Goal: Task Accomplishment & Management: Manage account settings

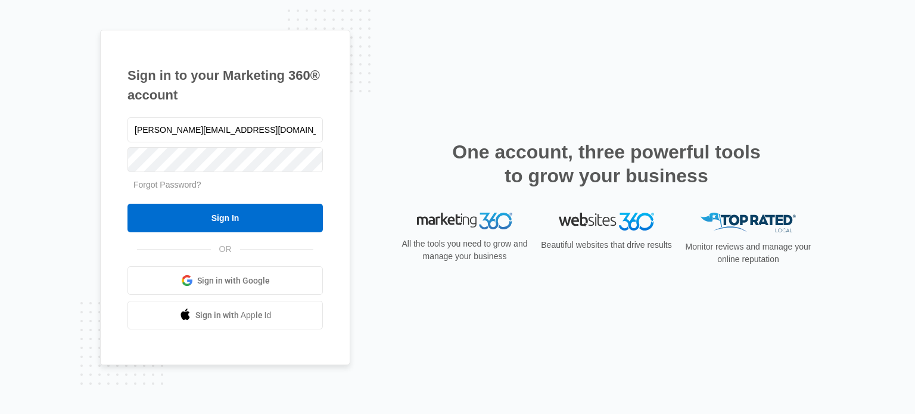
type input "[PERSON_NAME][EMAIL_ADDRESS][DOMAIN_NAME]"
click at [127, 204] on input "Sign In" at bounding box center [224, 218] width 195 height 29
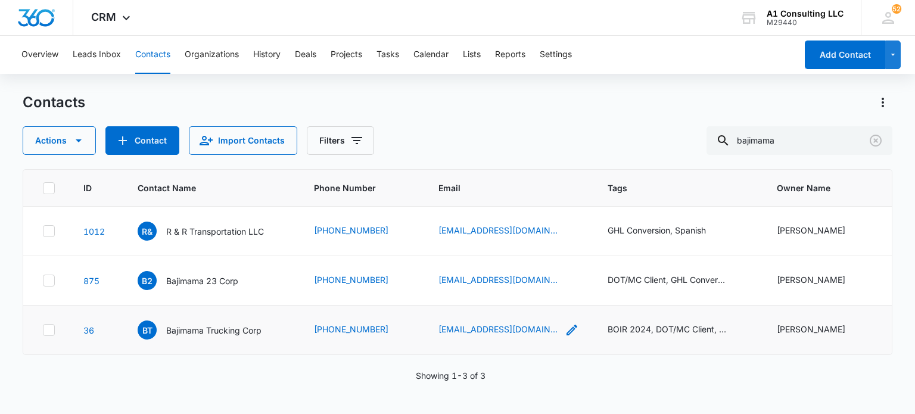
click at [565, 324] on icon "Email - diorys81@gmail.com - Select to Edit Field" at bounding box center [572, 330] width 14 height 14
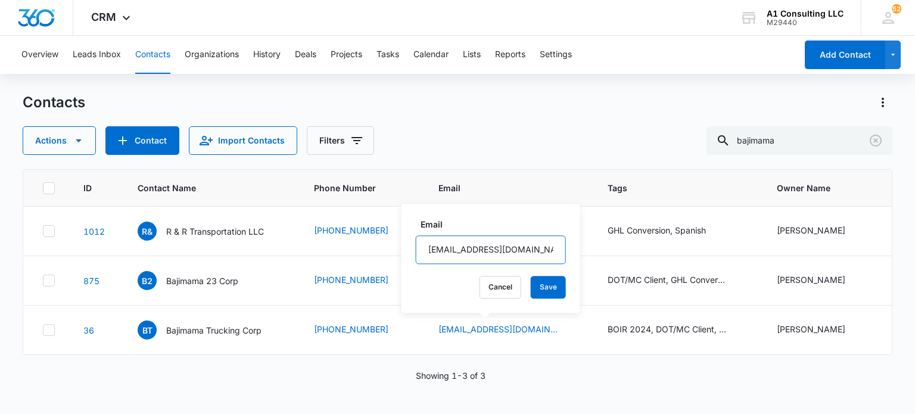
click at [503, 245] on input "[EMAIL_ADDRESS][DOMAIN_NAME]" at bounding box center [491, 249] width 150 height 29
click at [544, 286] on button "Save" at bounding box center [548, 287] width 35 height 23
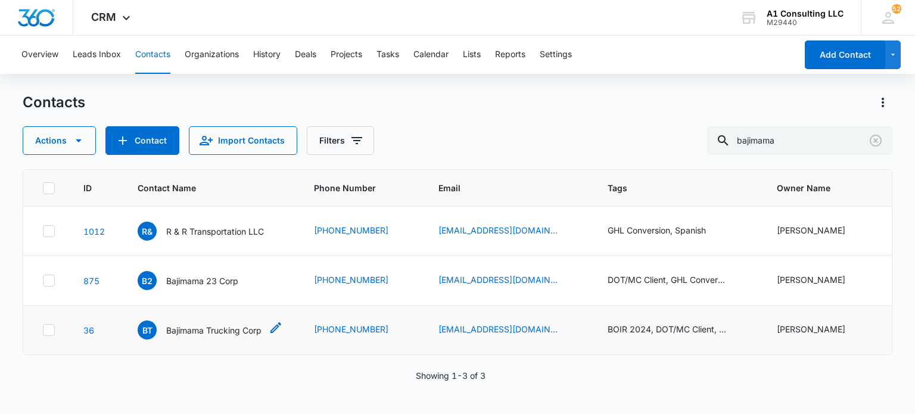
click at [233, 325] on p "Bajimama Trucking Corp" at bounding box center [213, 330] width 95 height 13
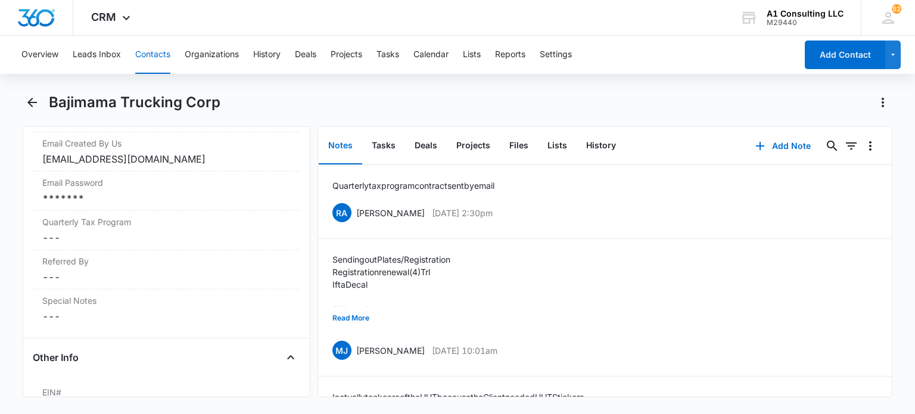
scroll to position [1269, 0]
click at [198, 166] on div "bajimama100@gmail.com" at bounding box center [166, 158] width 248 height 14
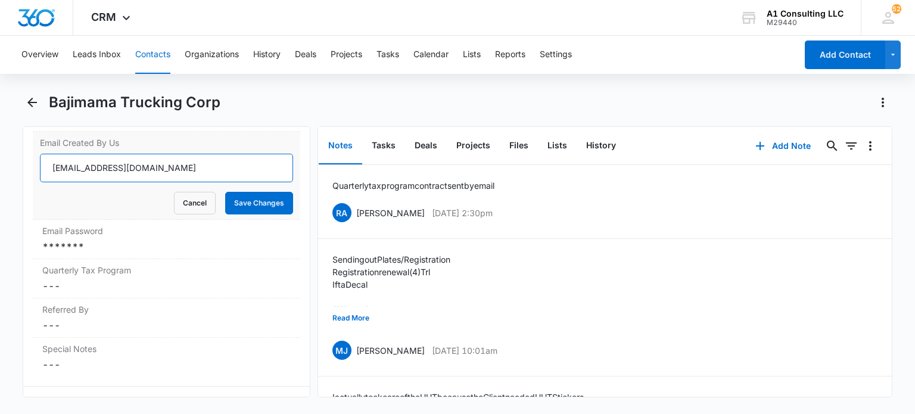
click at [205, 182] on input "bajimama100@gmail.com" at bounding box center [166, 168] width 253 height 29
click at [185, 214] on button "Cancel" at bounding box center [195, 203] width 42 height 23
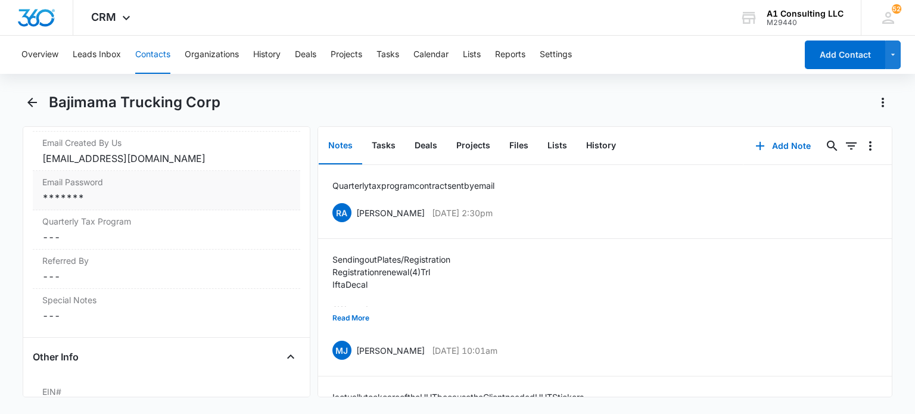
click at [159, 210] on div "Email Password Cancel Save Changes *******" at bounding box center [166, 190] width 267 height 39
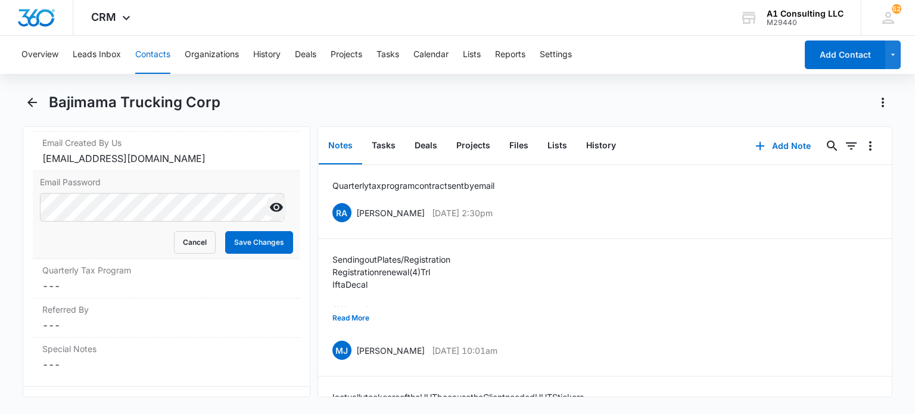
click at [270, 212] on icon "Show" at bounding box center [276, 207] width 13 height 9
click at [182, 254] on button "Cancel" at bounding box center [195, 242] width 42 height 23
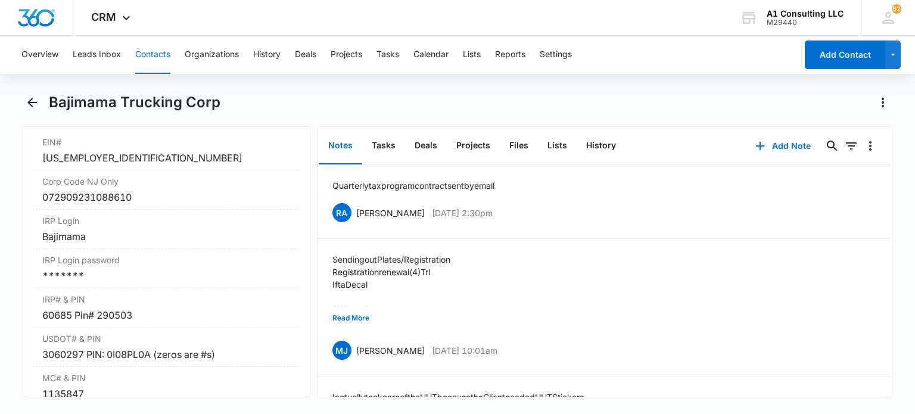
scroll to position [1519, 0]
click at [160, 204] on div "072909231088610" at bounding box center [166, 197] width 248 height 14
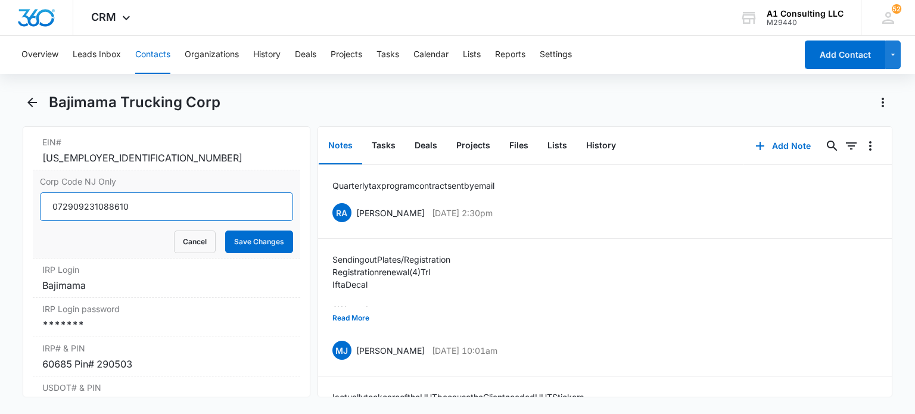
click at [188, 221] on input "072909231088610" at bounding box center [166, 206] width 253 height 29
click at [194, 253] on button "Cancel" at bounding box center [195, 241] width 42 height 23
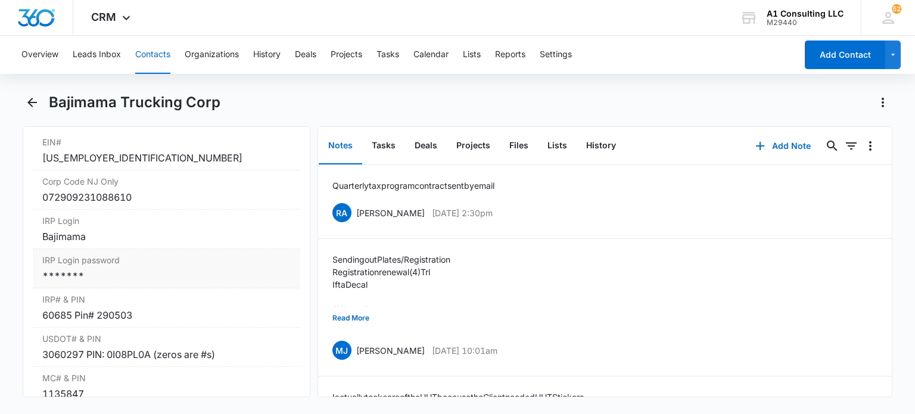
click at [123, 283] on div "*******" at bounding box center [166, 276] width 248 height 14
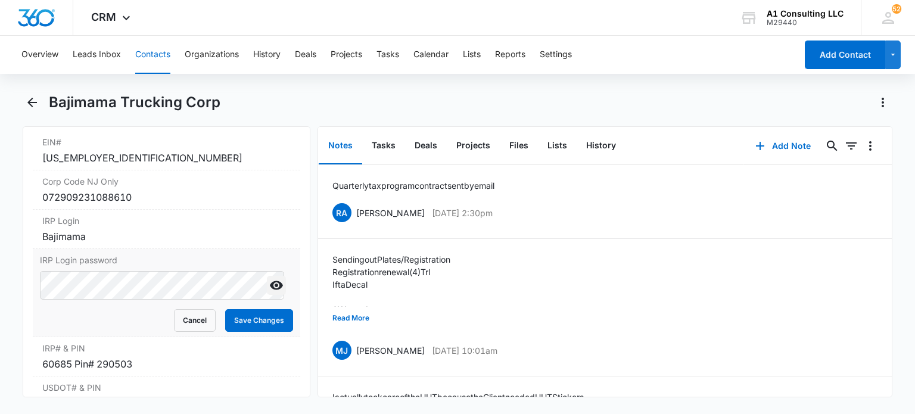
click at [270, 290] on icon "Show" at bounding box center [276, 285] width 13 height 9
click at [204, 332] on button "Cancel" at bounding box center [195, 320] width 42 height 23
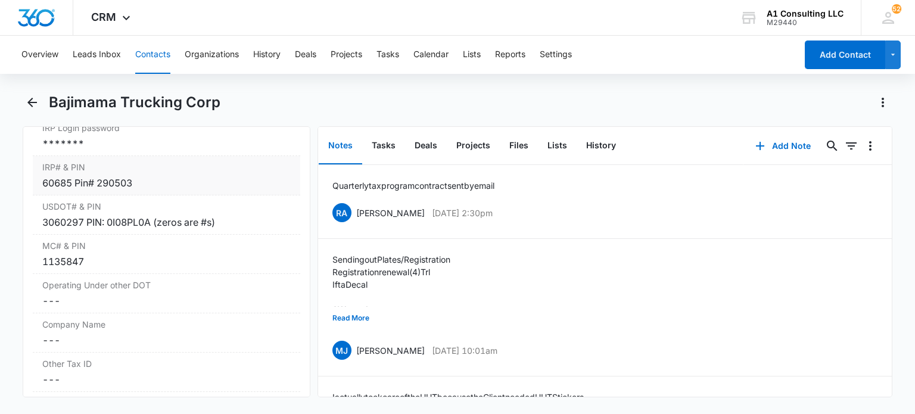
scroll to position [1652, 0]
click at [163, 189] on div "60685 Pin# 290503" at bounding box center [166, 181] width 248 height 14
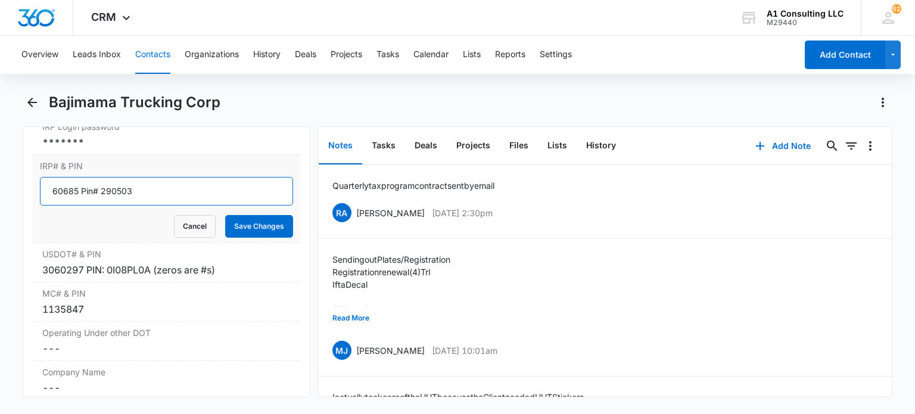
click at [192, 205] on input "60685 Pin# 290503" at bounding box center [166, 191] width 253 height 29
click at [190, 238] on button "Cancel" at bounding box center [195, 226] width 42 height 23
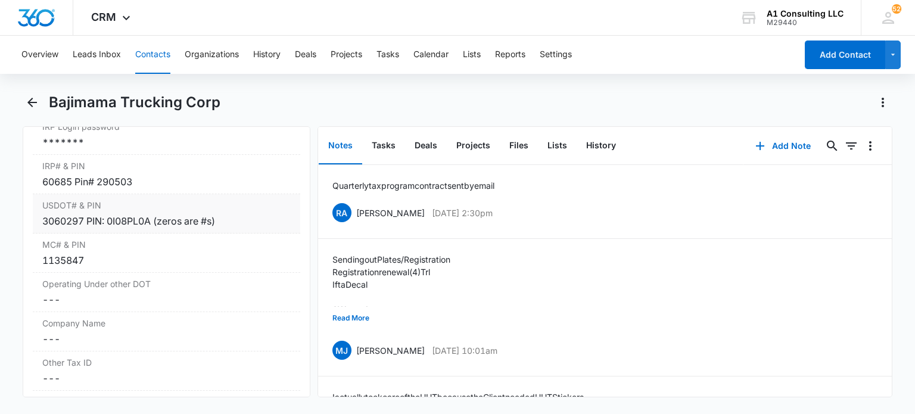
click at [223, 233] on div "USDOT# & PIN Cancel Save Changes 3060297 PIN: 0I08PL0A (zeros are #s)" at bounding box center [166, 213] width 267 height 39
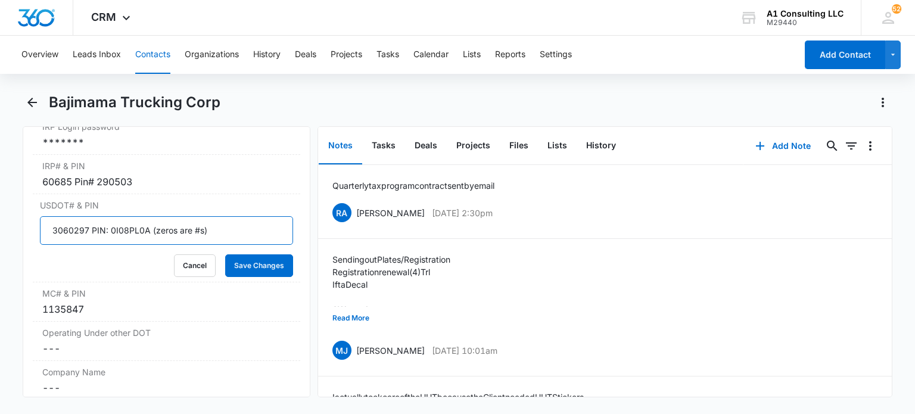
click at [238, 245] on input "3060297 PIN: 0I08PL0A (zeros are #s)" at bounding box center [166, 230] width 253 height 29
click at [174, 277] on button "Cancel" at bounding box center [195, 265] width 42 height 23
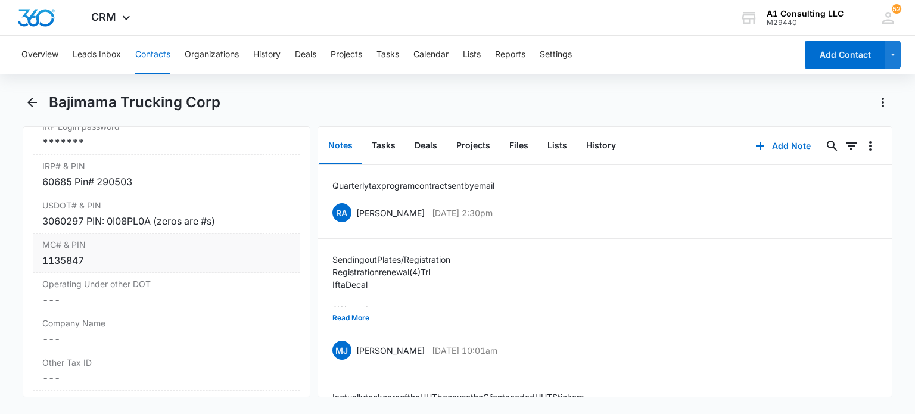
click at [107, 267] on div "1135847" at bounding box center [166, 260] width 248 height 14
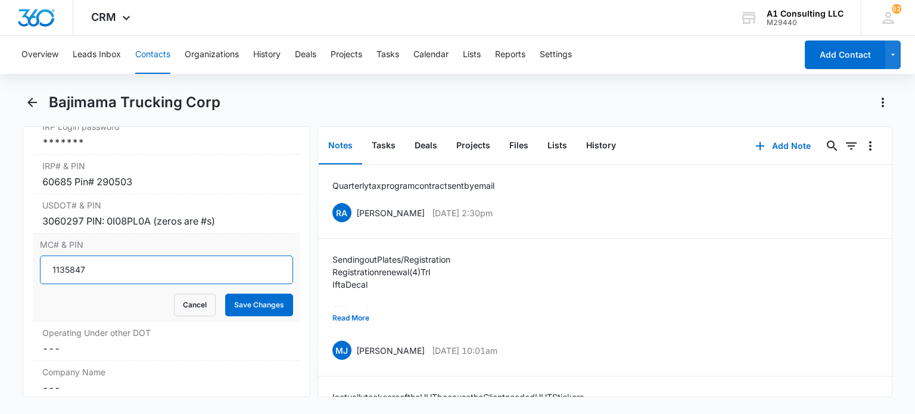
click at [155, 284] on input "1135847" at bounding box center [166, 269] width 253 height 29
click at [185, 316] on button "Cancel" at bounding box center [195, 305] width 42 height 23
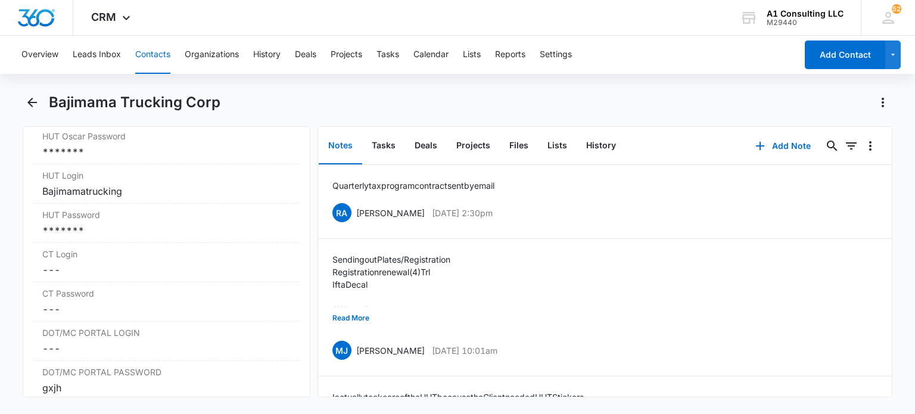
scroll to position [1996, 0]
click at [144, 159] on div "*******" at bounding box center [166, 152] width 248 height 14
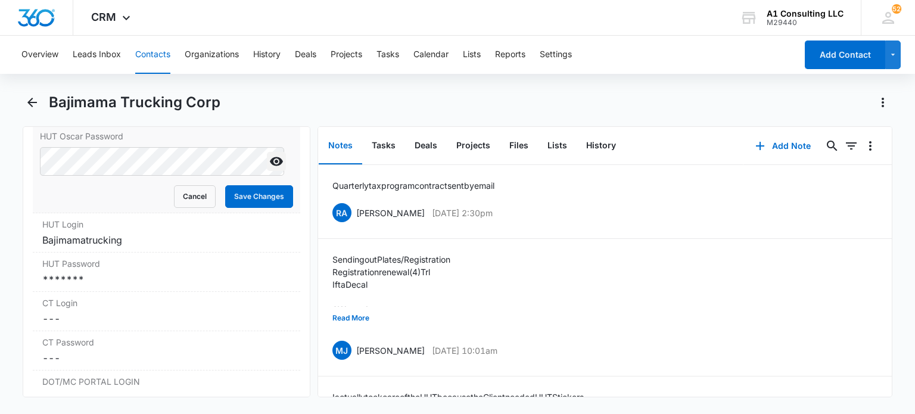
click at [270, 166] on icon "Show" at bounding box center [276, 161] width 13 height 9
click at [194, 199] on form "Cancel Save Changes" at bounding box center [166, 177] width 253 height 61
click at [195, 208] on button "Cancel" at bounding box center [195, 196] width 42 height 23
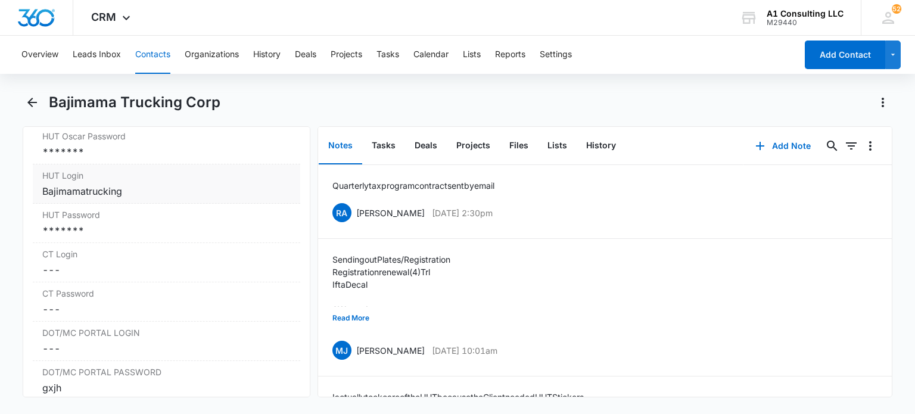
click at [150, 198] on div "Bajimamatrucking" at bounding box center [166, 191] width 248 height 14
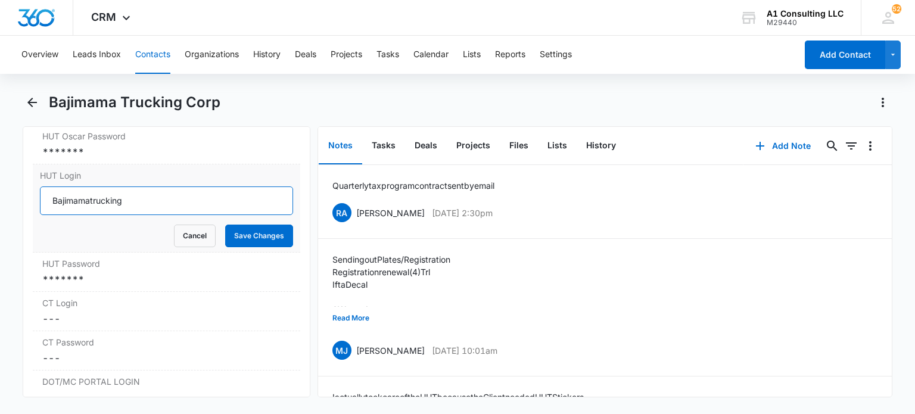
drag, startPoint x: 275, startPoint y: 226, endPoint x: 248, endPoint y: 219, distance: 27.7
click at [248, 215] on input "Bajimamatrucking" at bounding box center [166, 200] width 253 height 29
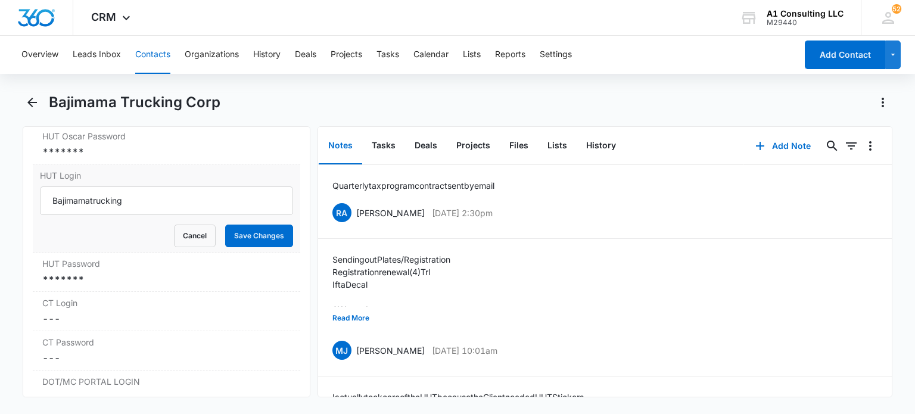
click at [180, 253] on div "HUT Login Bajimamatrucking Cancel Save Changes" at bounding box center [166, 208] width 267 height 88
click at [174, 247] on button "Cancel" at bounding box center [195, 236] width 42 height 23
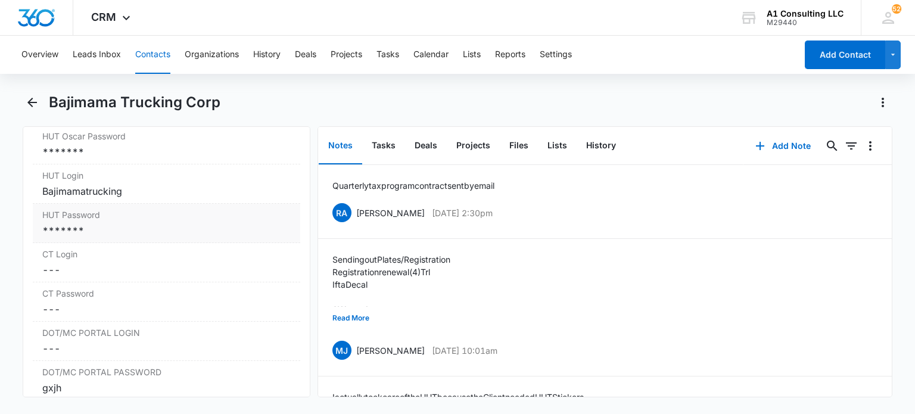
click at [152, 221] on label "HUT Password" at bounding box center [166, 214] width 248 height 13
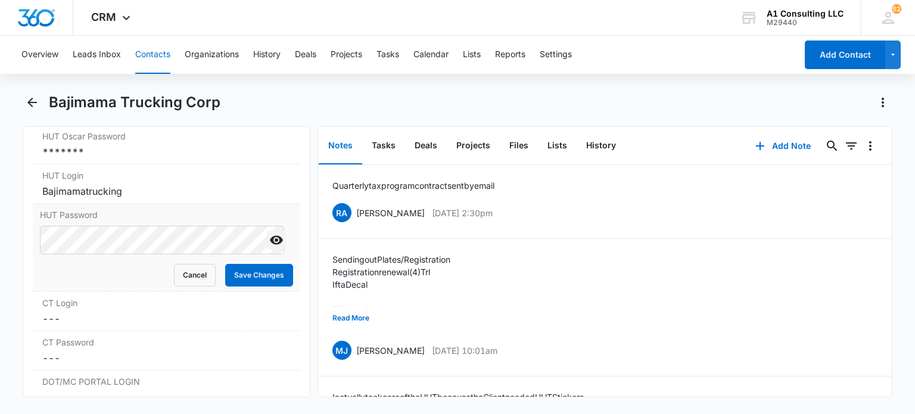
click at [269, 247] on icon "Show" at bounding box center [276, 240] width 14 height 14
click at [183, 286] on button "Cancel" at bounding box center [195, 275] width 42 height 23
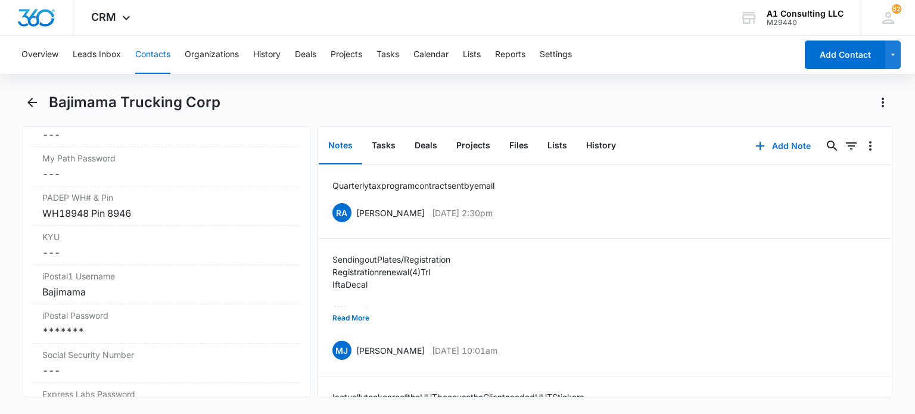
scroll to position [2387, 0]
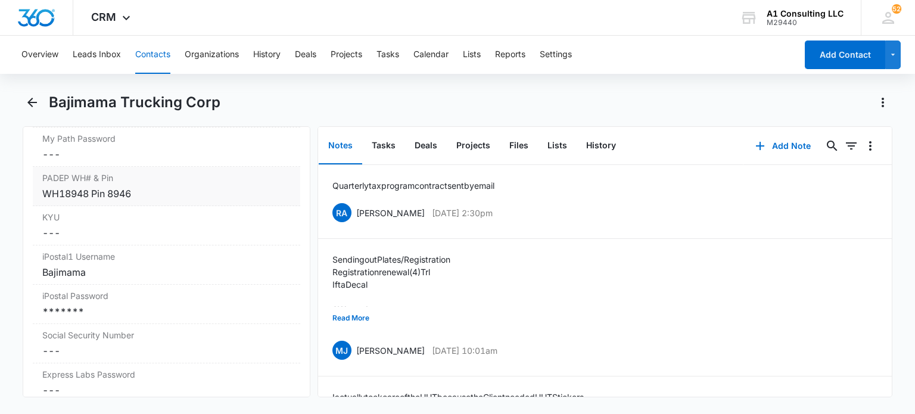
click at [164, 201] on div "WH18948 Pin 8946" at bounding box center [166, 193] width 248 height 14
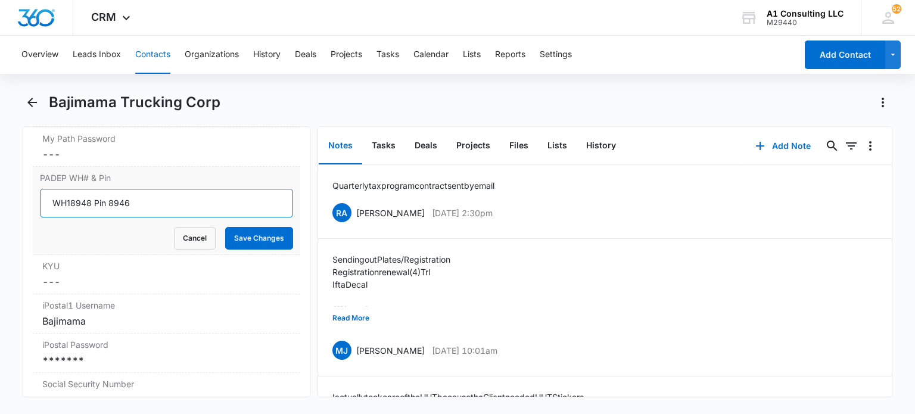
click at [174, 217] on input "WH18948 Pin 8946" at bounding box center [166, 203] width 253 height 29
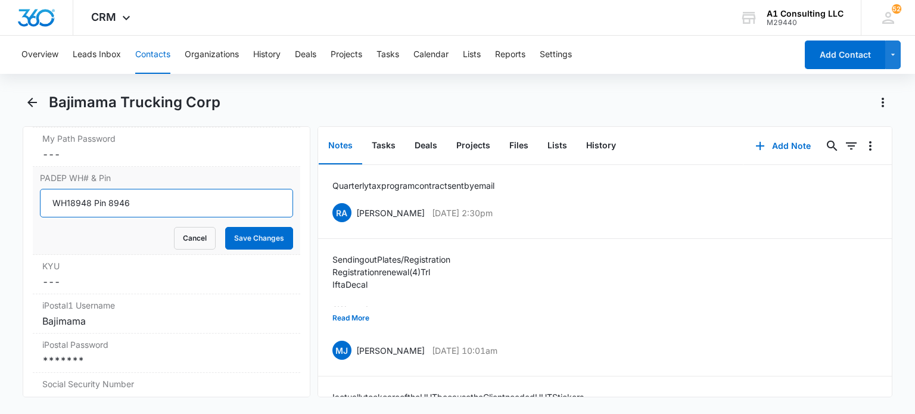
click at [174, 217] on input "WH18948 Pin 8946" at bounding box center [166, 203] width 253 height 29
click at [180, 250] on button "Cancel" at bounding box center [195, 238] width 42 height 23
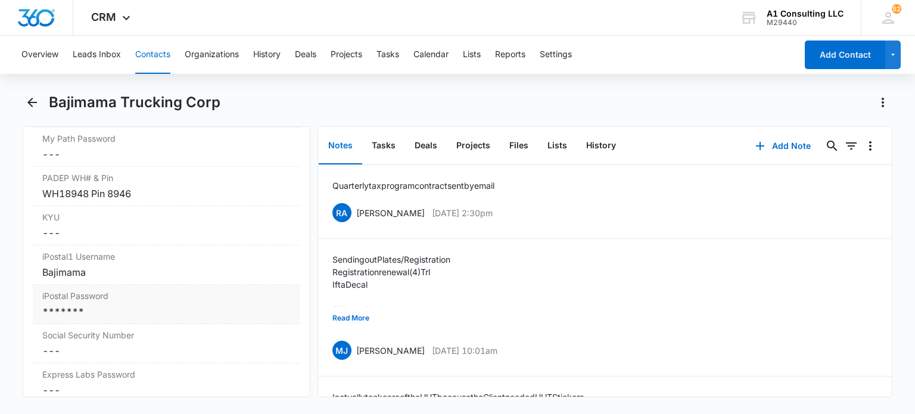
click at [117, 319] on div "*******" at bounding box center [166, 311] width 248 height 14
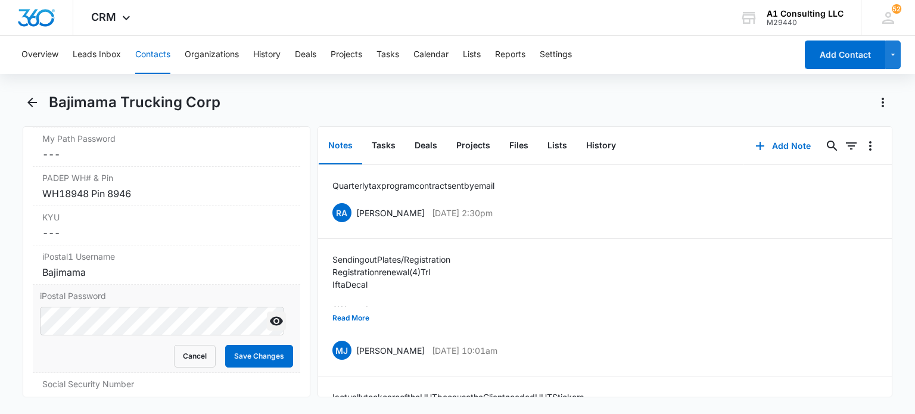
click at [270, 326] on icon "Show" at bounding box center [276, 321] width 13 height 9
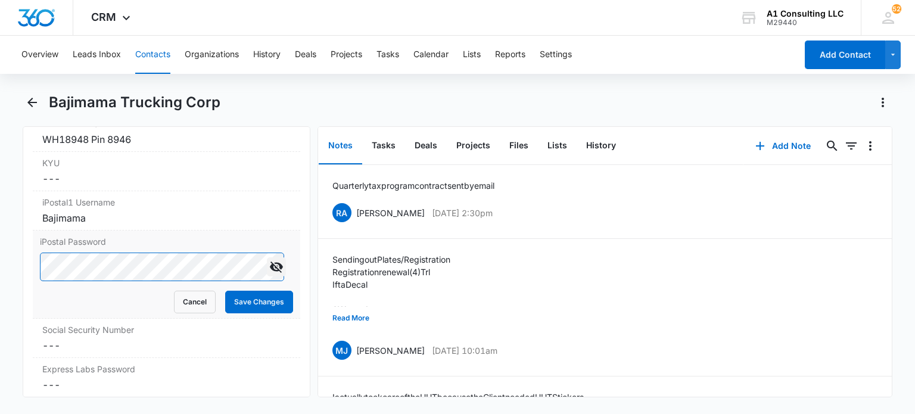
scroll to position [2442, 0]
click at [183, 313] on button "Cancel" at bounding box center [195, 301] width 42 height 23
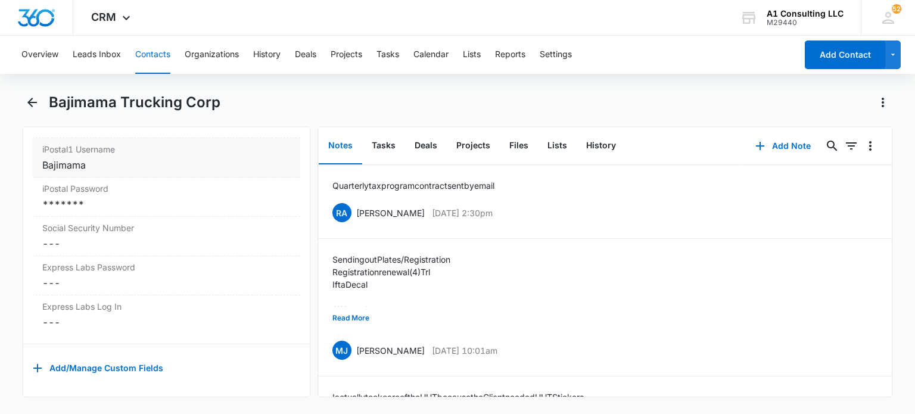
scroll to position [2524, 0]
click at [380, 145] on button "Tasks" at bounding box center [383, 145] width 43 height 37
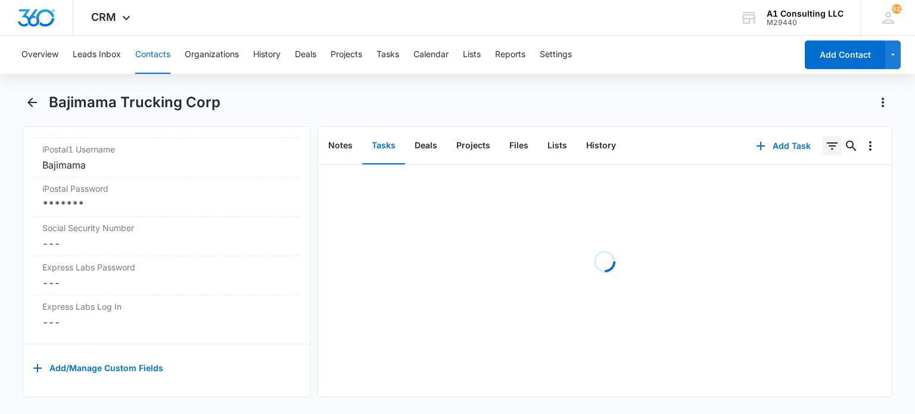
click at [825, 144] on icon "Filters" at bounding box center [832, 146] width 14 height 14
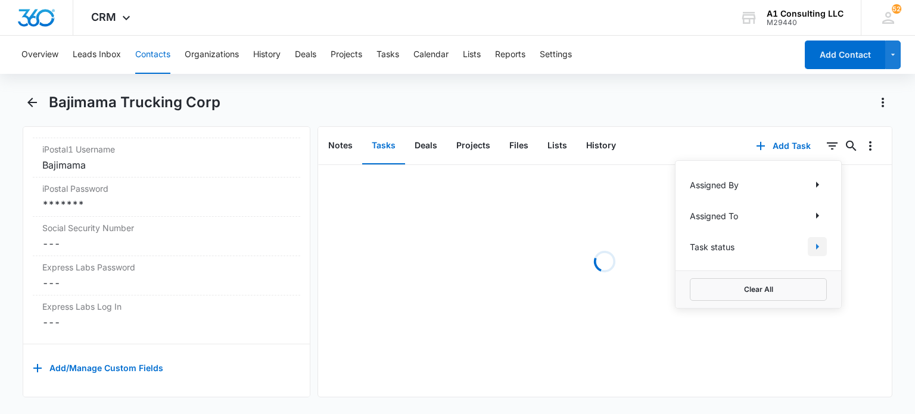
click at [816, 246] on icon "Show Task status filters" at bounding box center [817, 247] width 3 height 6
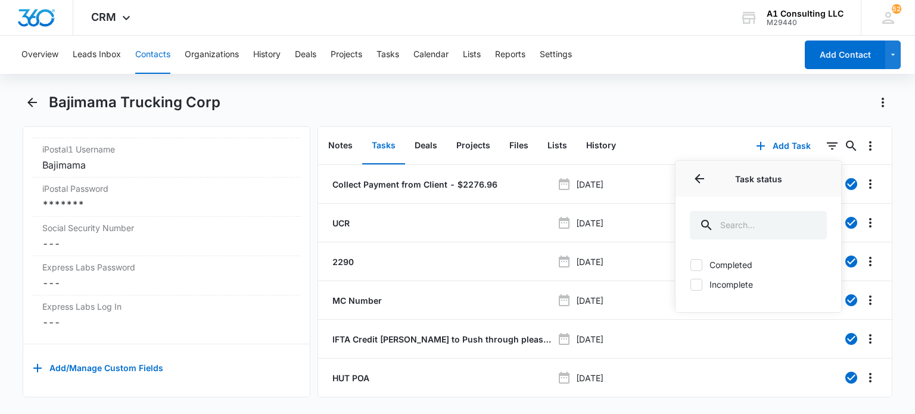
click at [734, 287] on label "Incomplete" at bounding box center [758, 284] width 137 height 13
click at [690, 285] on input "Incomplete" at bounding box center [690, 284] width 1 height 1
checkbox input "true"
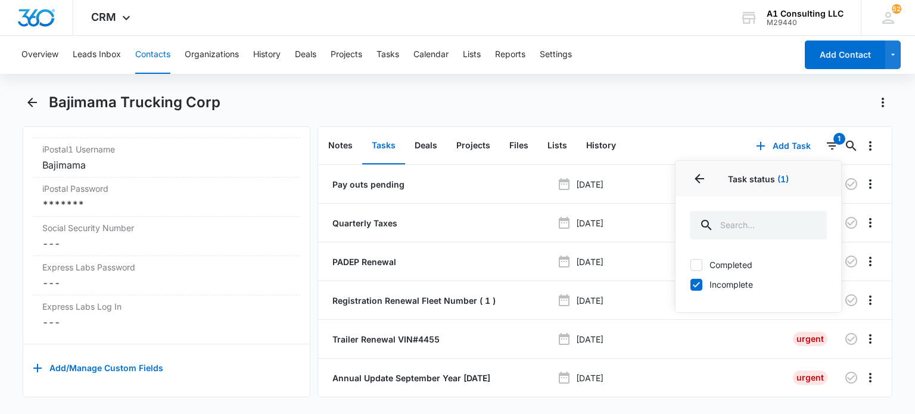
click at [510, 104] on div "Bajimama Trucking Corp" at bounding box center [470, 102] width 843 height 19
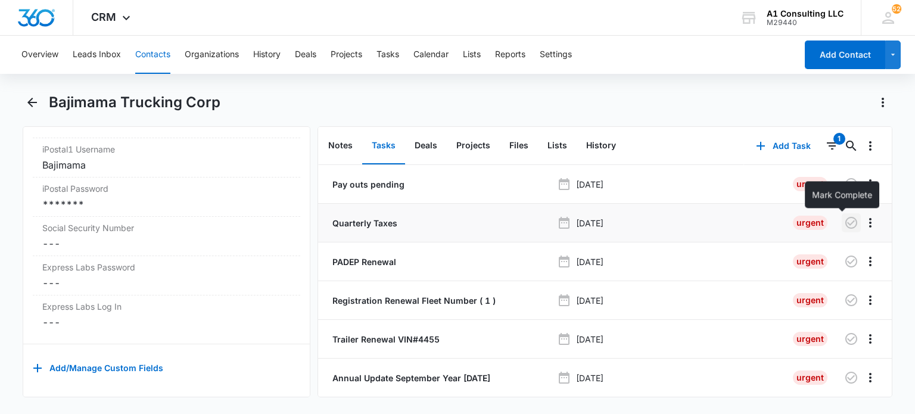
click at [844, 219] on icon "button" at bounding box center [851, 223] width 14 height 14
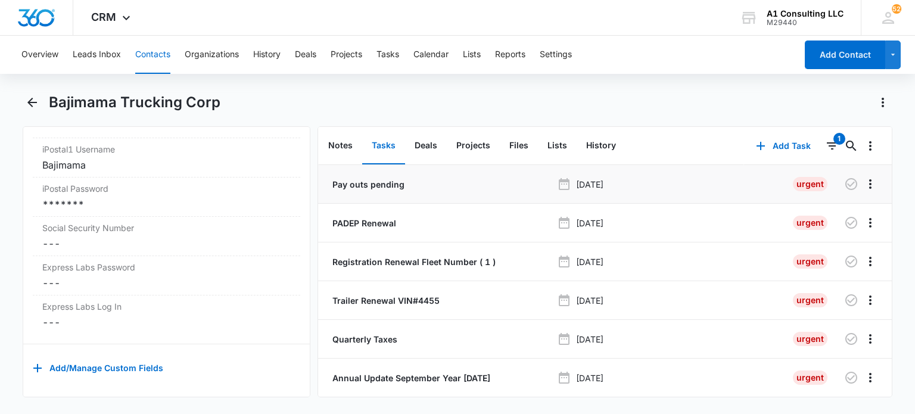
click at [368, 181] on p "Pay outs pending" at bounding box center [367, 184] width 74 height 13
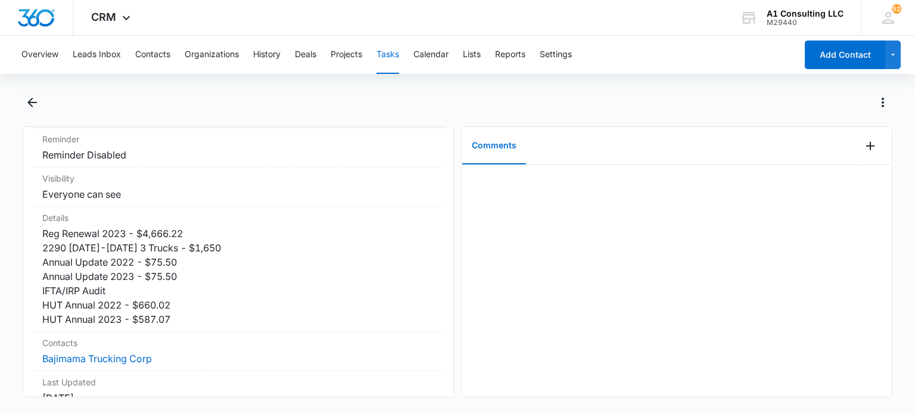
scroll to position [195, 0]
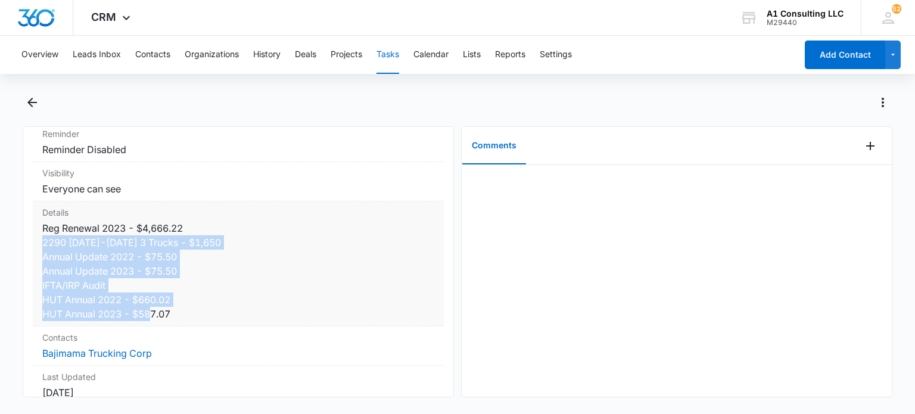
drag, startPoint x: 176, startPoint y: 313, endPoint x: 43, endPoint y: 241, distance: 151.6
click at [43, 241] on dd "Reg Renewal 2023 - $4,666.22 2290 2023-2024 3 Trucks - $1,650 Annual Update 202…" at bounding box center [238, 271] width 392 height 100
copy dd "2290 2023-2024 3 Trucks - $1,650 Annual Update 2022 - $75.50 Annual Update 2023…"
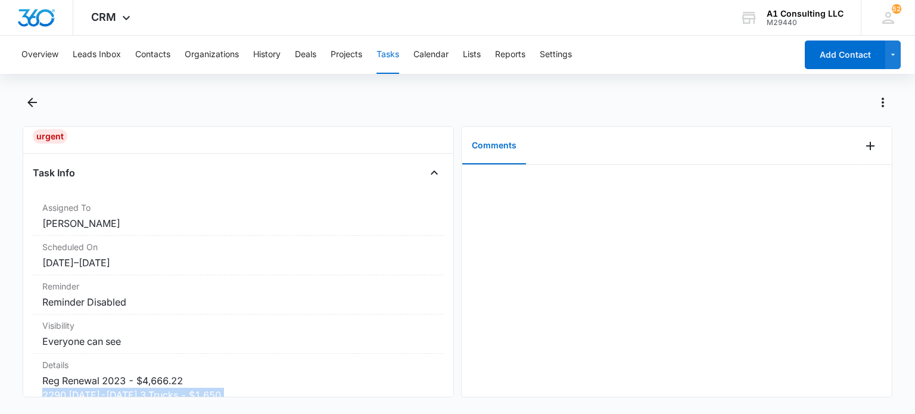
scroll to position [0, 0]
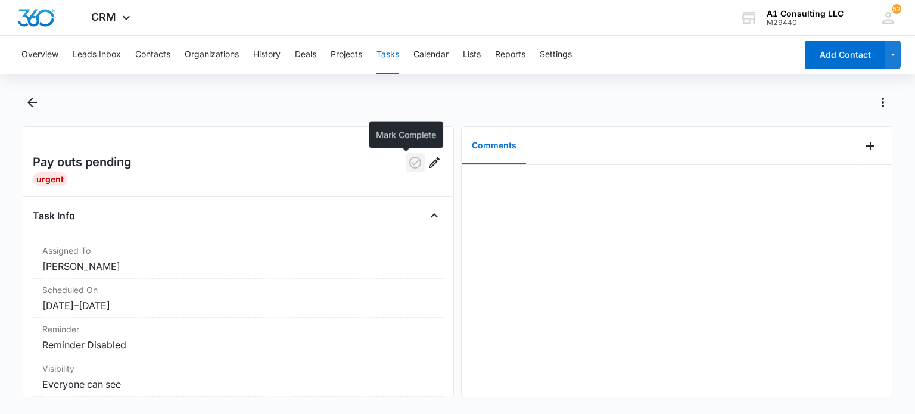
click at [409, 161] on icon "button" at bounding box center [415, 163] width 12 height 12
